Goal: Task Accomplishment & Management: Use online tool/utility

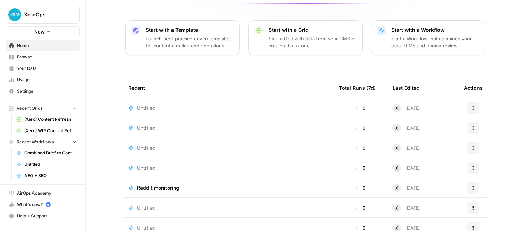
scroll to position [78, 0]
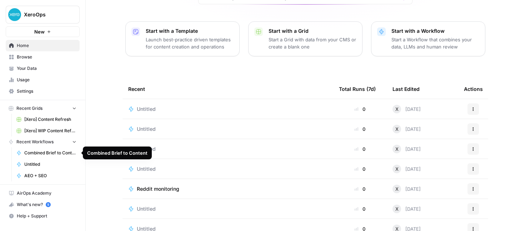
click at [49, 154] on span "Combined Brief to Content" at bounding box center [50, 153] width 52 height 6
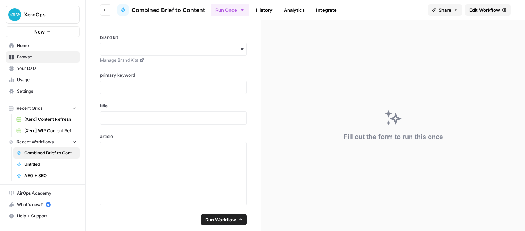
click at [31, 67] on span "Your Data" at bounding box center [47, 68] width 60 height 6
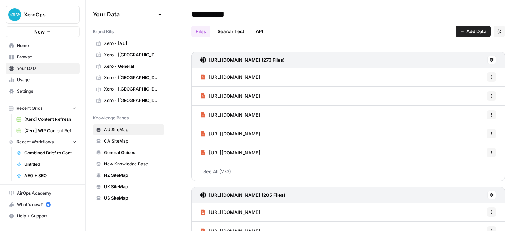
click at [30, 79] on span "Usage" at bounding box center [47, 80] width 60 height 6
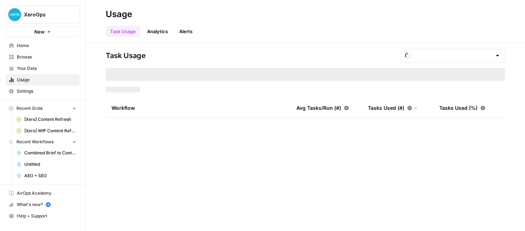
type input "August Tasks"
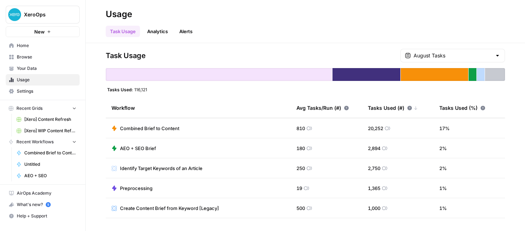
scroll to position [55, 0]
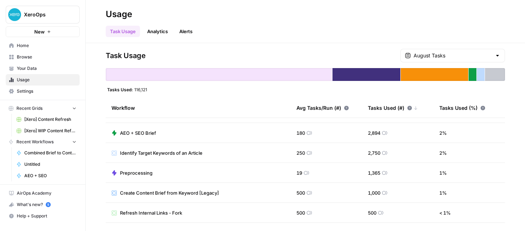
click at [24, 56] on span "Browse" at bounding box center [47, 57] width 60 height 6
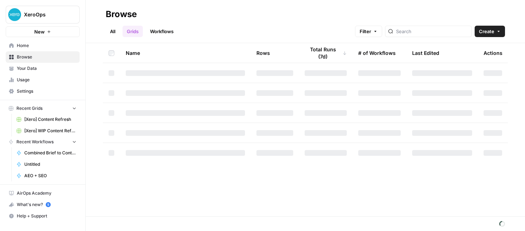
click at [174, 32] on link "Workflows" at bounding box center [162, 31] width 32 height 11
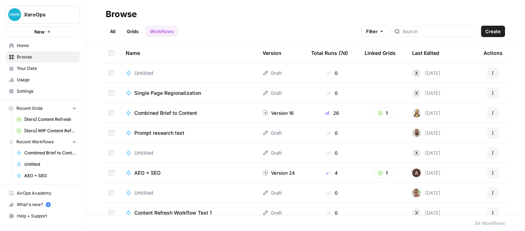
click at [444, 36] on div at bounding box center [434, 31] width 87 height 11
type input "wip"
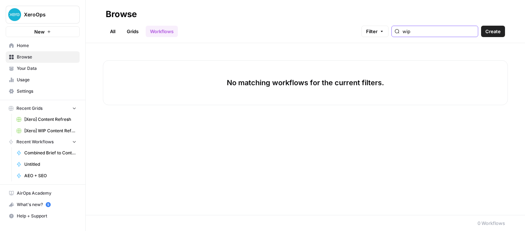
click at [470, 32] on input "wip" at bounding box center [438, 31] width 72 height 7
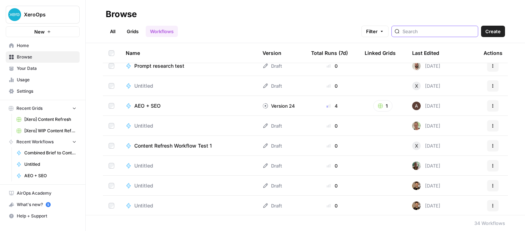
scroll to position [71, 0]
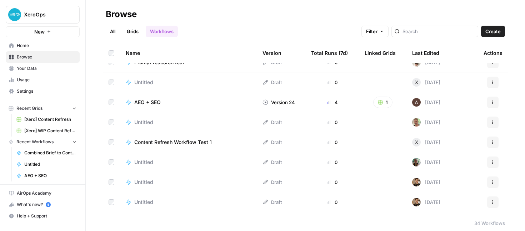
click at [160, 102] on span "AEO + SEO" at bounding box center [147, 102] width 26 height 7
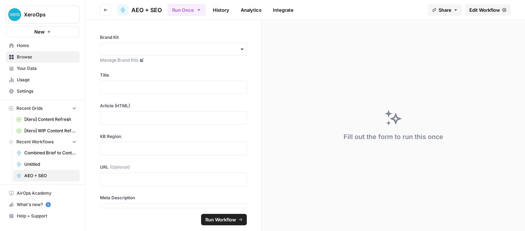
click at [153, 9] on span "AEO + SEO" at bounding box center [146, 10] width 30 height 9
click at [31, 151] on span "Combined Brief to Content" at bounding box center [50, 153] width 52 height 6
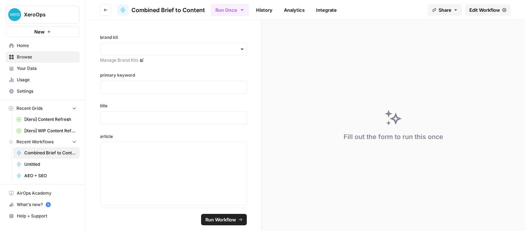
click at [30, 47] on span "Home" at bounding box center [47, 45] width 60 height 6
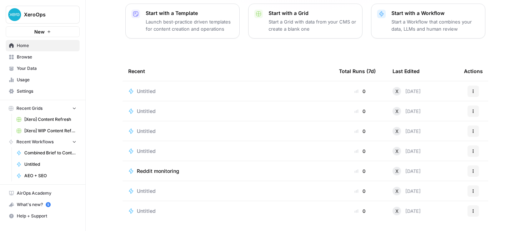
scroll to position [97, 0]
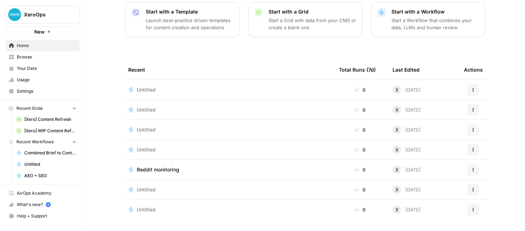
click at [145, 89] on span "Untitled" at bounding box center [146, 89] width 19 height 7
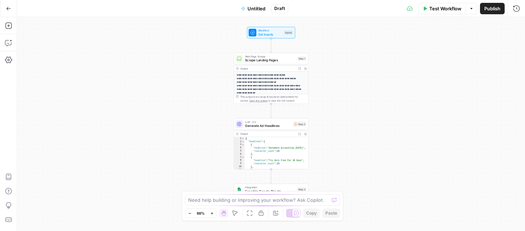
click at [392, 128] on div "**********" at bounding box center [271, 124] width 508 height 214
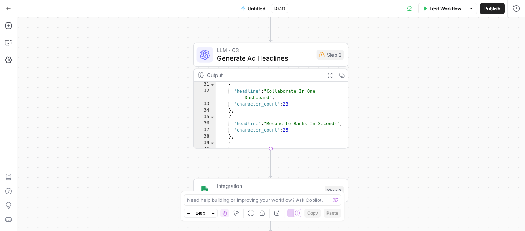
scroll to position [165, 0]
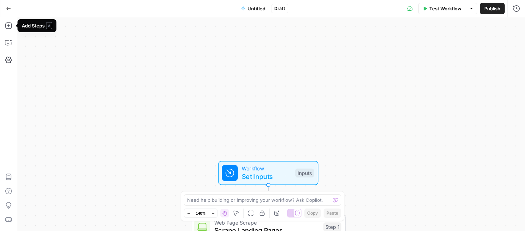
click at [7, 6] on icon "button" at bounding box center [8, 8] width 5 height 5
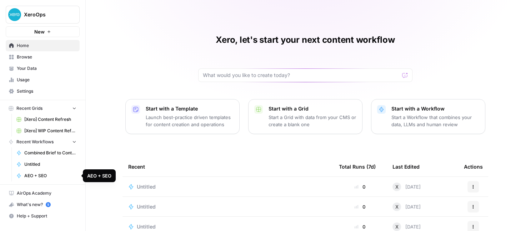
click at [38, 176] on span "AEO + SEO" at bounding box center [50, 176] width 52 height 6
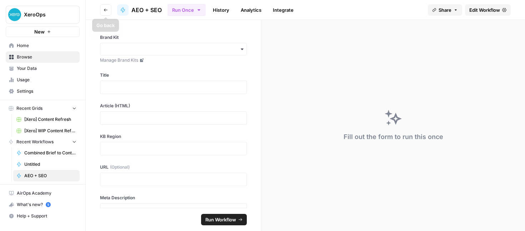
click at [104, 10] on icon "button" at bounding box center [106, 10] width 4 height 4
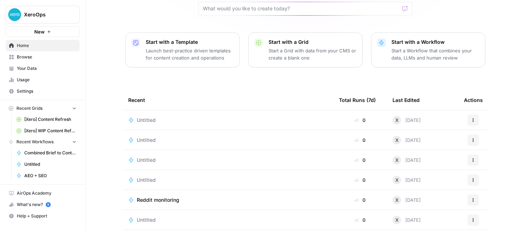
scroll to position [97, 0]
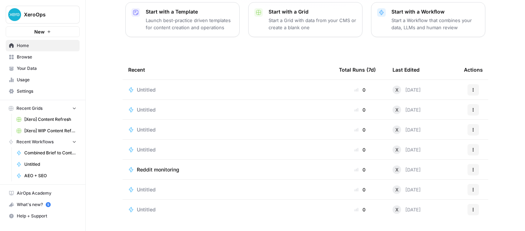
click at [149, 151] on span "Untitled" at bounding box center [146, 149] width 19 height 7
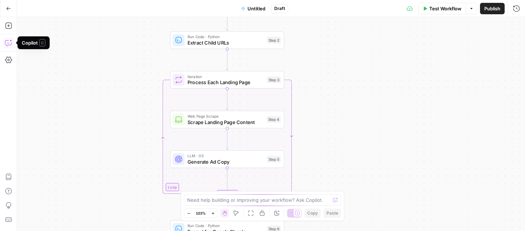
click at [9, 4] on button "Go Back" at bounding box center [8, 8] width 13 height 13
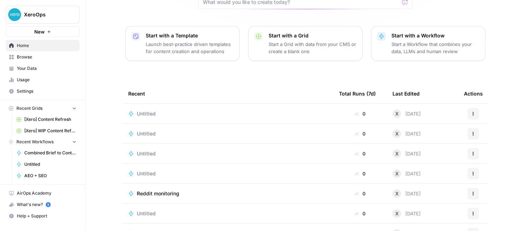
scroll to position [97, 0]
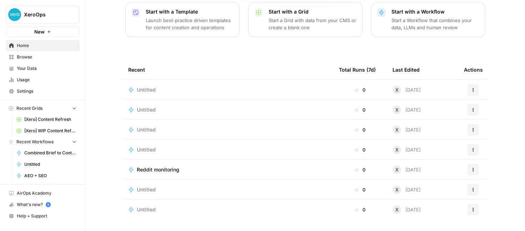
click at [19, 82] on span "Usage" at bounding box center [47, 80] width 60 height 6
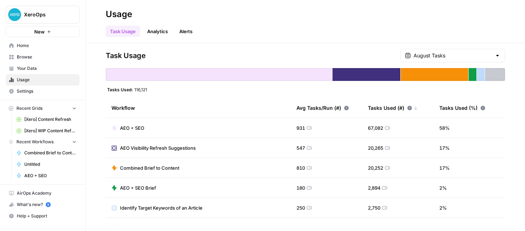
click at [137, 127] on span "AEO + SEO" at bounding box center [132, 128] width 24 height 7
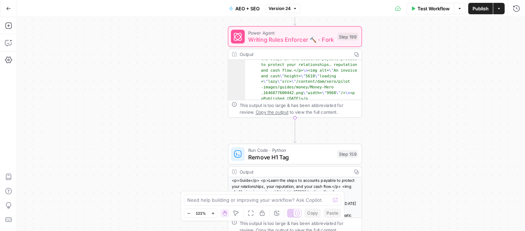
scroll to position [20, 0]
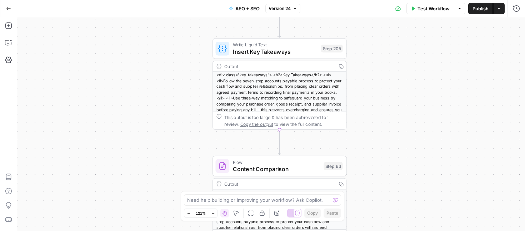
click at [7, 7] on icon "button" at bounding box center [8, 8] width 4 height 3
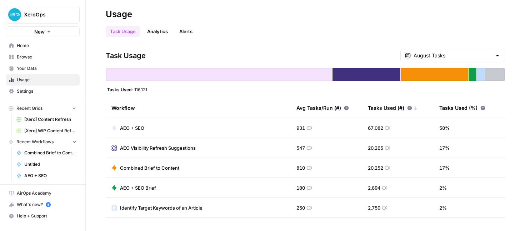
click at [44, 128] on span "[Xero] WIP Content Refresh" at bounding box center [50, 131] width 52 height 6
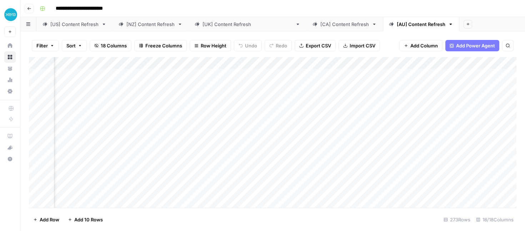
scroll to position [0, 631]
click at [347, 75] on div "Add Column" at bounding box center [272, 132] width 487 height 151
click at [368, 75] on div "Add Column" at bounding box center [272, 132] width 487 height 151
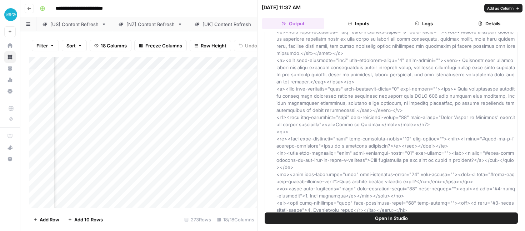
scroll to position [121, 0]
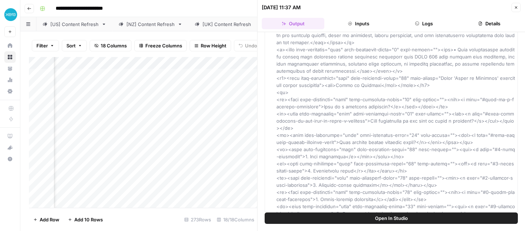
click at [517, 6] on icon "button" at bounding box center [516, 7] width 2 height 2
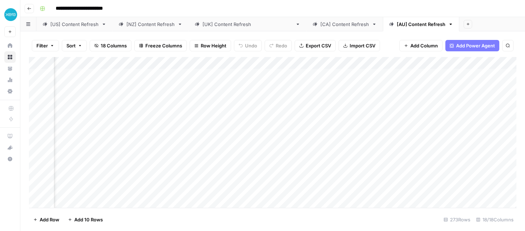
scroll to position [0, 694]
click at [372, 74] on div "Add Column" at bounding box center [272, 132] width 487 height 151
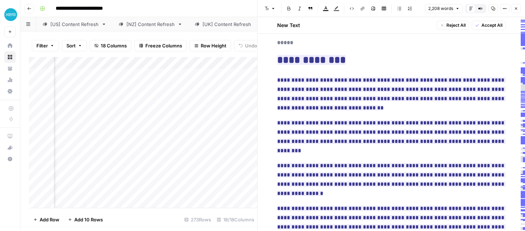
scroll to position [17, 0]
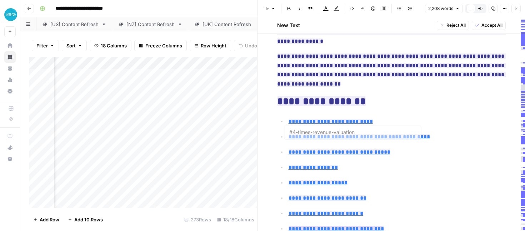
type input "#5-discounted-cash-flow-valuation"
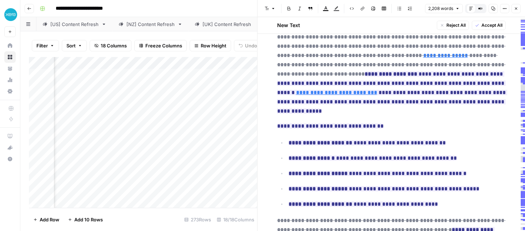
scroll to position [755, 0]
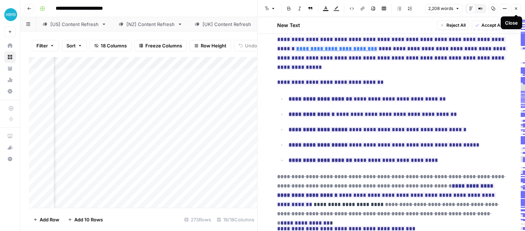
click at [517, 7] on icon "button" at bounding box center [516, 8] width 4 height 4
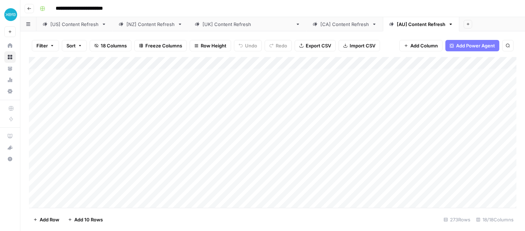
scroll to position [1, 0]
click at [29, 11] on button "Go back" at bounding box center [29, 8] width 9 height 9
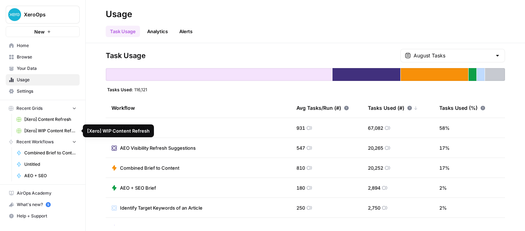
click at [38, 122] on span "[Xero] Content Refresh" at bounding box center [50, 119] width 52 height 6
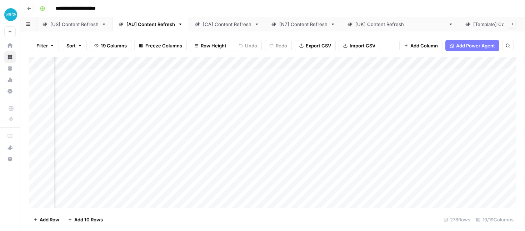
scroll to position [0, 631]
click at [317, 87] on div "Add Column" at bounding box center [272, 132] width 487 height 151
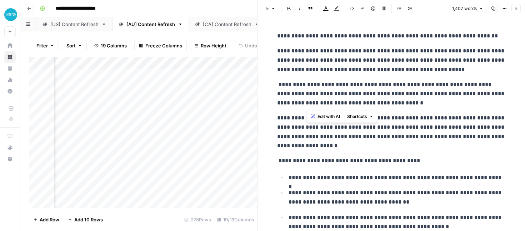
drag, startPoint x: 346, startPoint y: 85, endPoint x: 307, endPoint y: 101, distance: 41.5
click at [307, 101] on p "**********" at bounding box center [391, 94] width 229 height 28
click at [517, 7] on icon "button" at bounding box center [516, 8] width 4 height 4
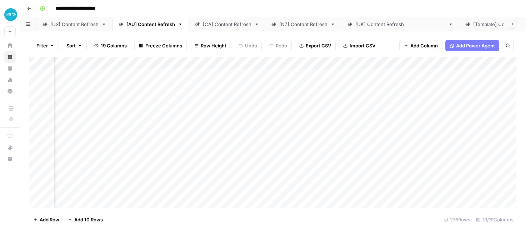
click at [395, 152] on div "Add Column" at bounding box center [272, 132] width 487 height 151
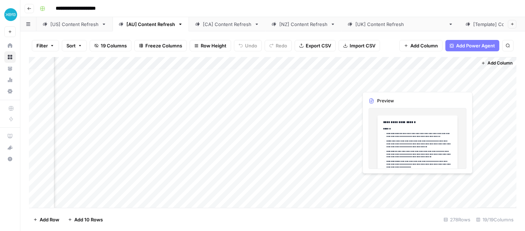
click at [439, 81] on div "Add Column" at bounding box center [272, 132] width 487 height 151
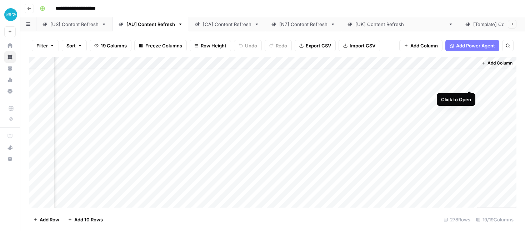
click at [468, 84] on div "Add Column" at bounding box center [272, 132] width 487 height 151
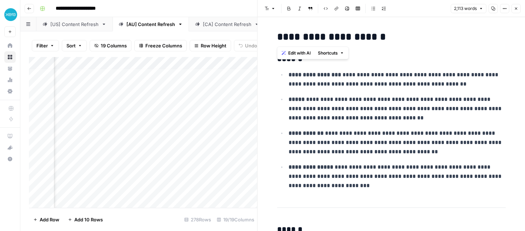
drag, startPoint x: 385, startPoint y: 35, endPoint x: 271, endPoint y: 39, distance: 114.0
click at [334, 134] on p "**********" at bounding box center [397, 143] width 217 height 28
drag, startPoint x: 440, startPoint y: 84, endPoint x: 318, endPoint y: 64, distance: 123.8
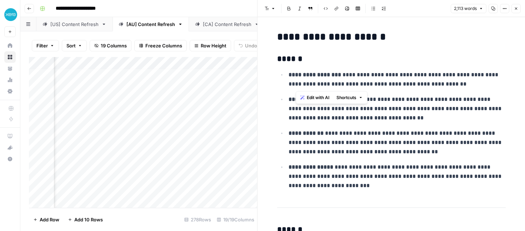
click at [374, 171] on p "**********" at bounding box center [397, 177] width 217 height 28
click at [515, 8] on icon "button" at bounding box center [516, 8] width 4 height 4
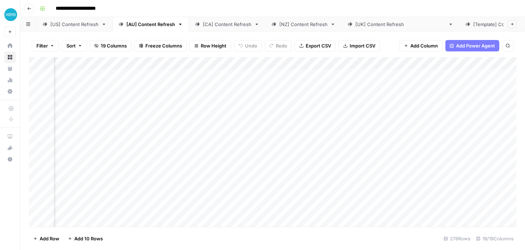
scroll to position [3, 0]
